Goal: Task Accomplishment & Management: Manage account settings

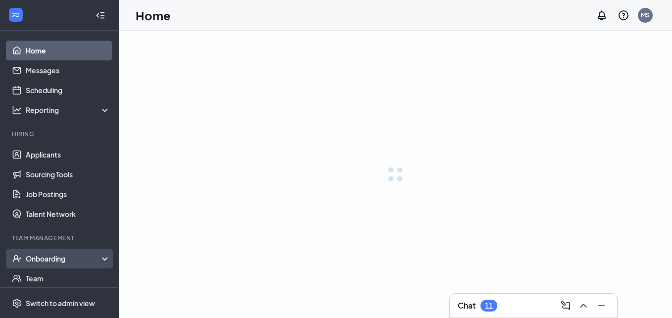
click at [70, 256] on div "Onboarding" at bounding box center [64, 258] width 76 height 10
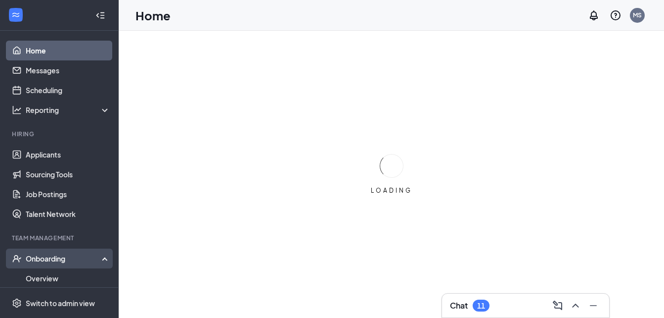
click at [70, 256] on div "Onboarding" at bounding box center [64, 258] width 76 height 10
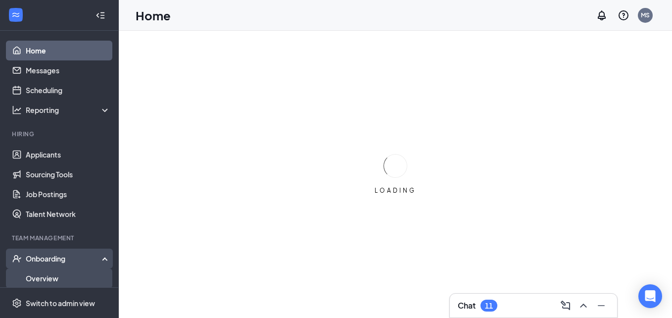
click at [50, 274] on link "Overview" at bounding box center [68, 278] width 85 height 20
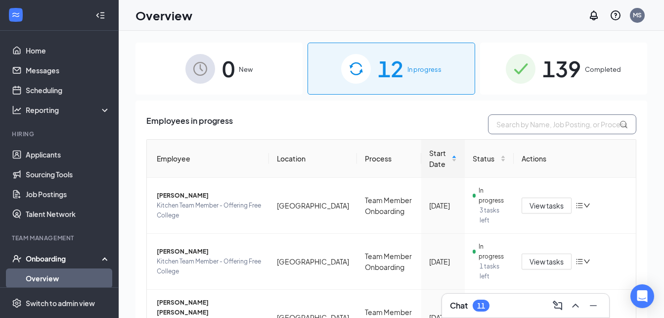
click at [559, 122] on input "text" at bounding box center [562, 124] width 148 height 20
type input "luc"
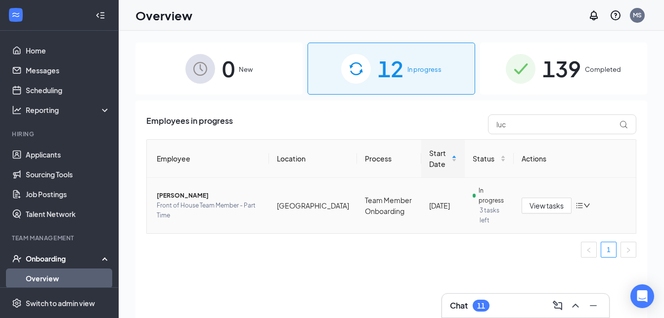
click at [184, 189] on td "[PERSON_NAME] Front of House Team Member - Part Time" at bounding box center [208, 205] width 122 height 55
click at [184, 195] on span "[PERSON_NAME]" at bounding box center [209, 195] width 104 height 10
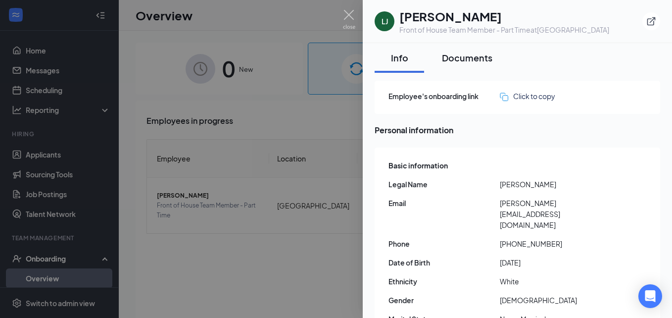
click at [473, 56] on div "Documents" at bounding box center [467, 57] width 50 height 12
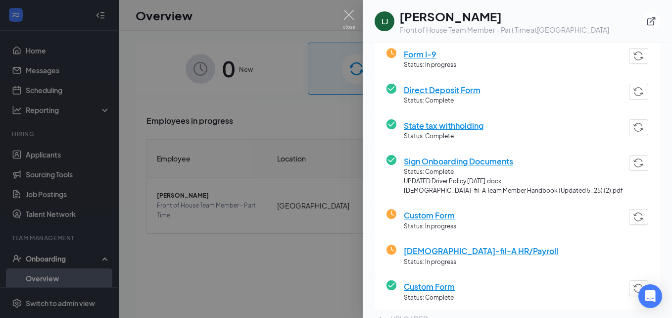
scroll to position [162, 0]
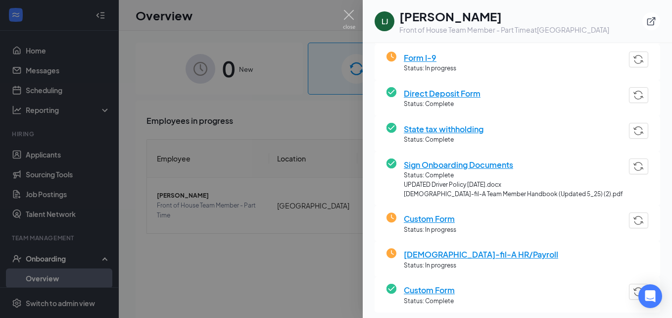
click at [440, 215] on span "Custom Form" at bounding box center [430, 218] width 52 height 12
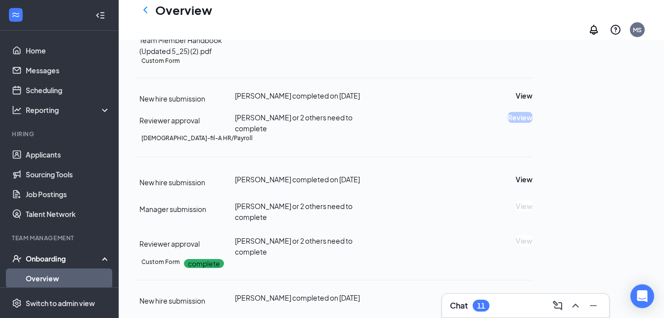
scroll to position [533, 0]
click at [533, 101] on button "View" at bounding box center [524, 95] width 17 height 11
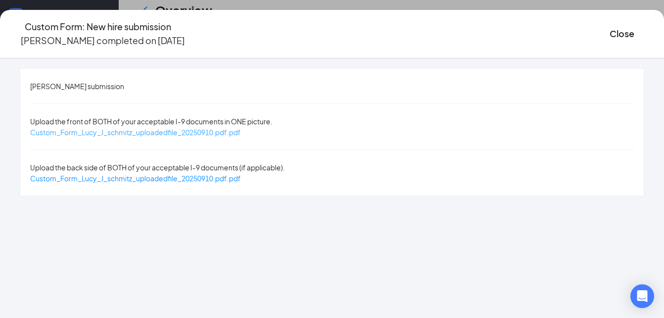
click at [241, 128] on span "Custom_Form_Lucy_J_schmitz_uploadedfile_20250910.pdf.pdf" at bounding box center [135, 132] width 211 height 9
click at [209, 174] on span "Custom_Form_Lucy_J_schmitz_uploadedfile_20250910.pdf.pdf" at bounding box center [135, 178] width 211 height 9
click at [610, 27] on button "Close" at bounding box center [622, 34] width 25 height 14
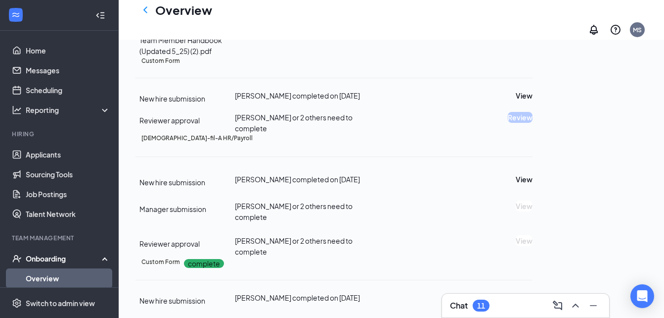
click at [48, 275] on link "Overview" at bounding box center [68, 278] width 85 height 20
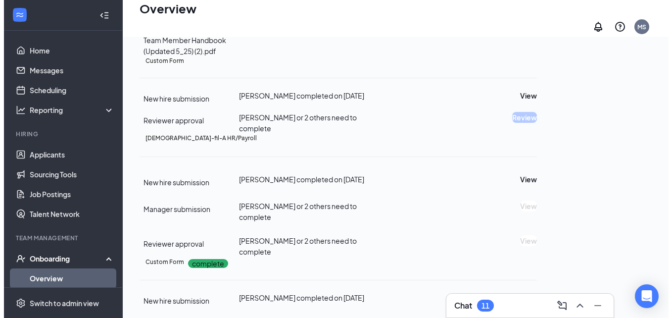
scroll to position [45, 0]
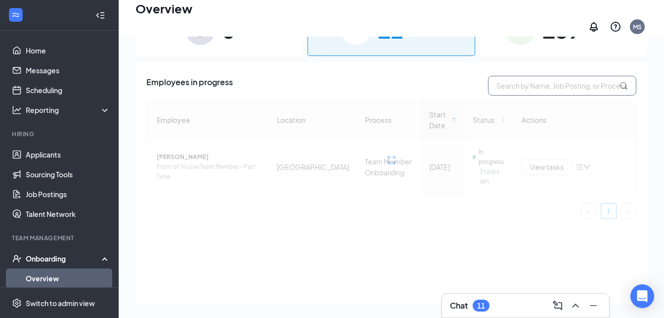
click at [539, 79] on input "text" at bounding box center [562, 86] width 148 height 20
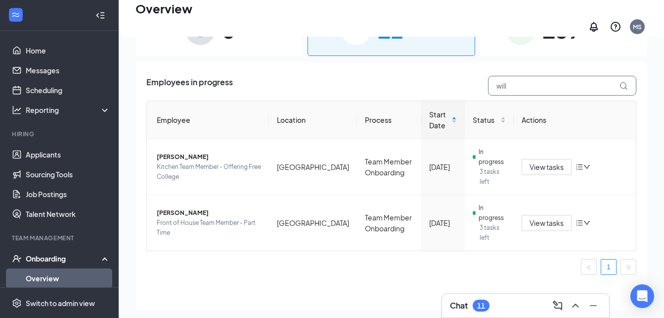
type input "will"
click at [168, 145] on td "[PERSON_NAME] Kitchen Team Member - Offering Free College" at bounding box center [208, 167] width 122 height 56
click at [174, 152] on span "[PERSON_NAME]" at bounding box center [209, 157] width 104 height 10
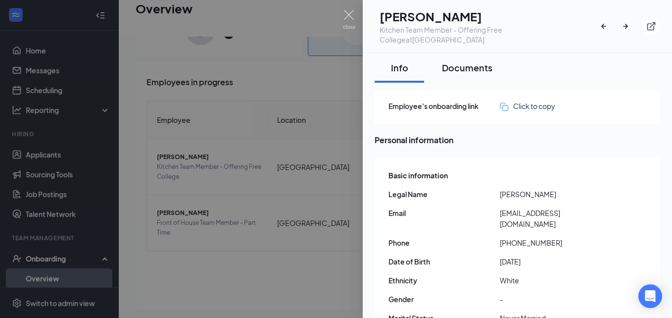
click at [477, 62] on div "Documents" at bounding box center [467, 67] width 50 height 12
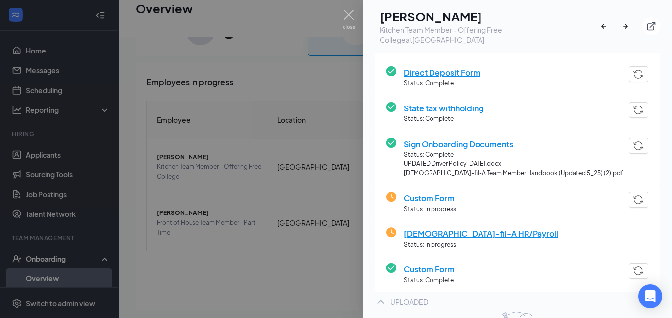
scroll to position [192, 0]
click at [432, 192] on span "Custom Form" at bounding box center [430, 198] width 52 height 12
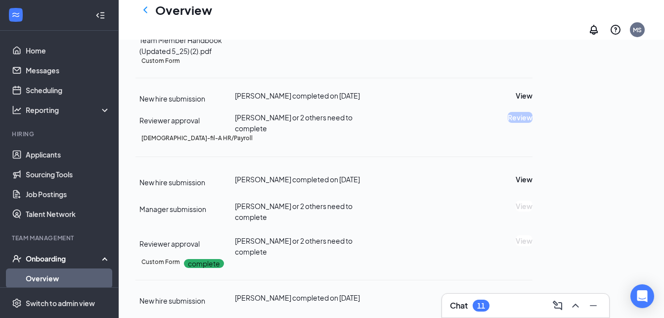
scroll to position [623, 0]
click at [533, 101] on button "View" at bounding box center [524, 95] width 17 height 11
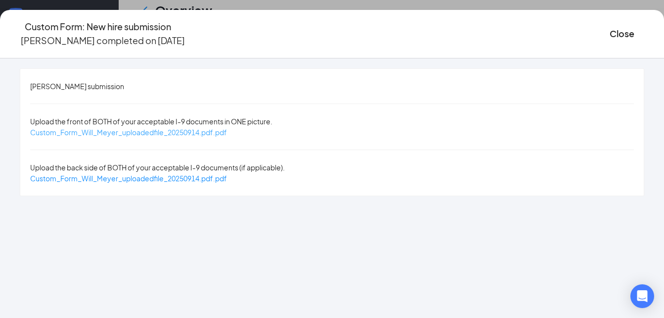
click at [184, 128] on span "Custom_Form_Will_Meyer_uploadedfile_20250914.pdf.pdf" at bounding box center [128, 132] width 197 height 9
click at [184, 174] on span "Custom_Form_Will_Meyer_uploadedfile_20250914.pdf.pdf" at bounding box center [128, 178] width 197 height 9
click at [610, 30] on button "Close" at bounding box center [622, 34] width 25 height 14
